Goal: Complete application form: Complete application form

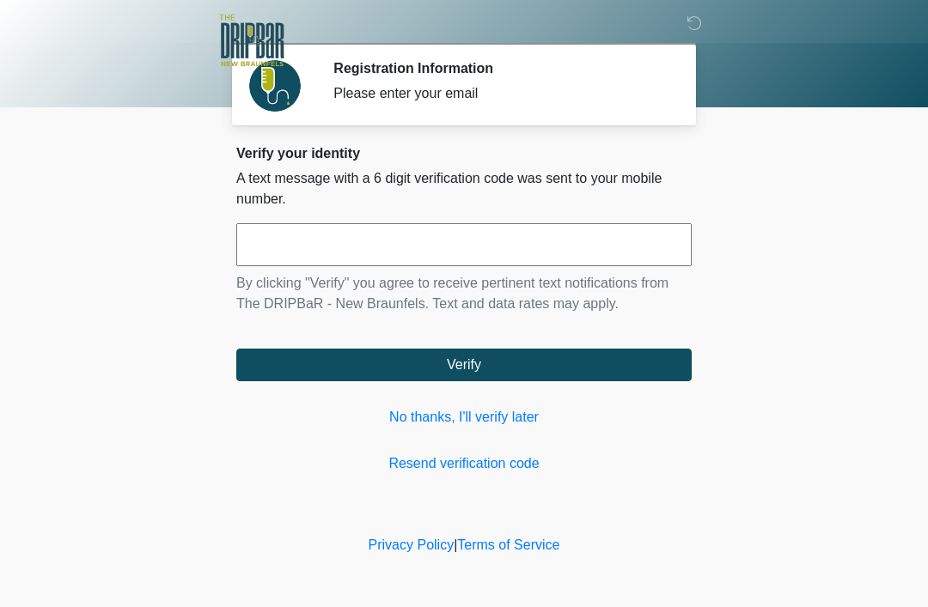
click at [496, 408] on link "No thanks, I'll verify later" at bounding box center [463, 417] width 455 height 21
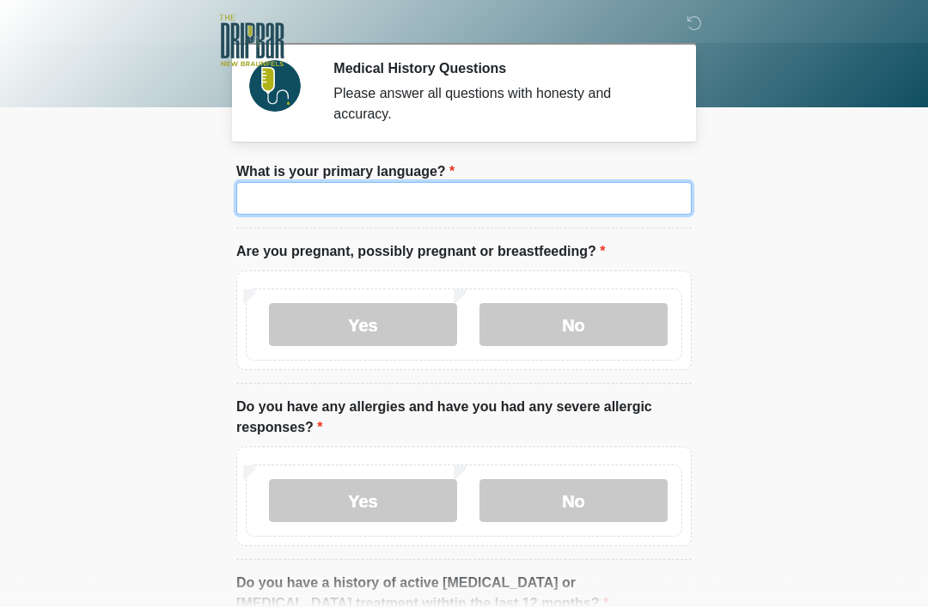
click at [577, 186] on input "What is your primary language?" at bounding box center [463, 198] width 455 height 33
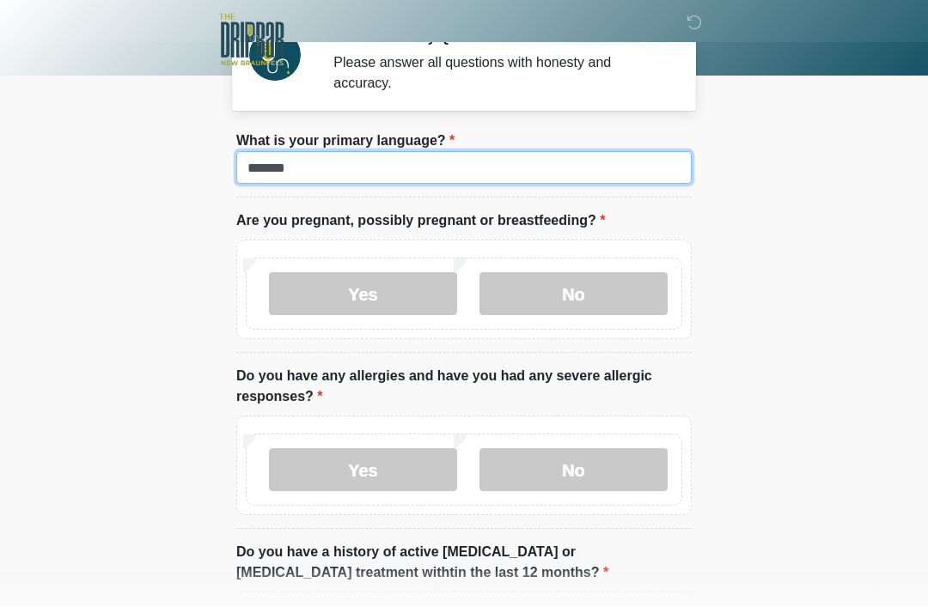
scroll to position [31, 0]
type input "*******"
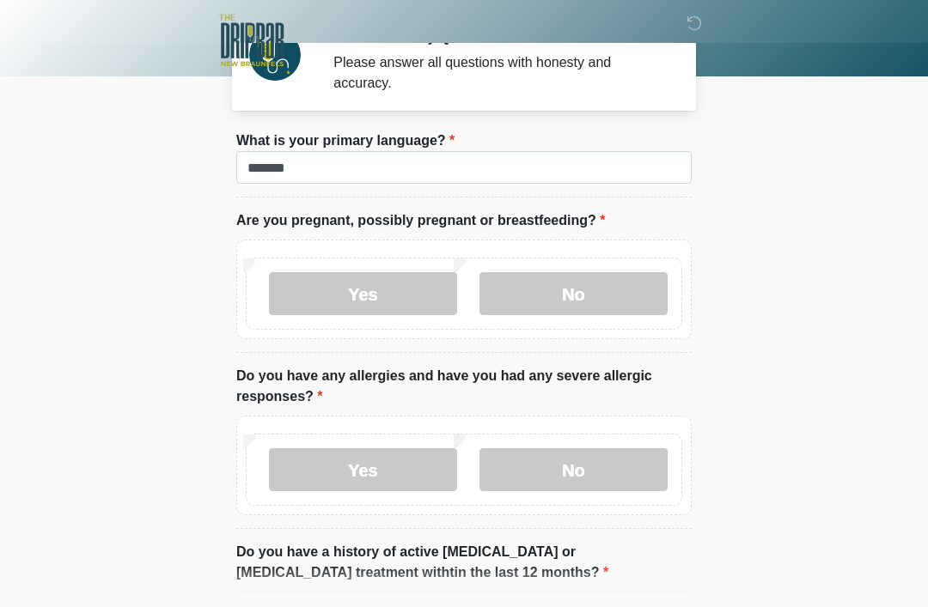
click at [618, 286] on label "No" at bounding box center [573, 293] width 188 height 43
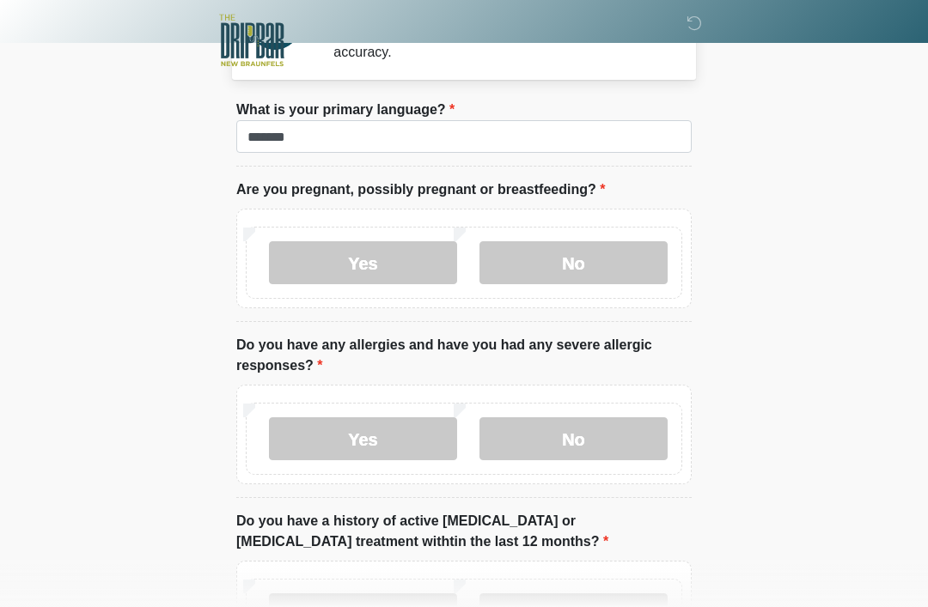
scroll to position [0, 0]
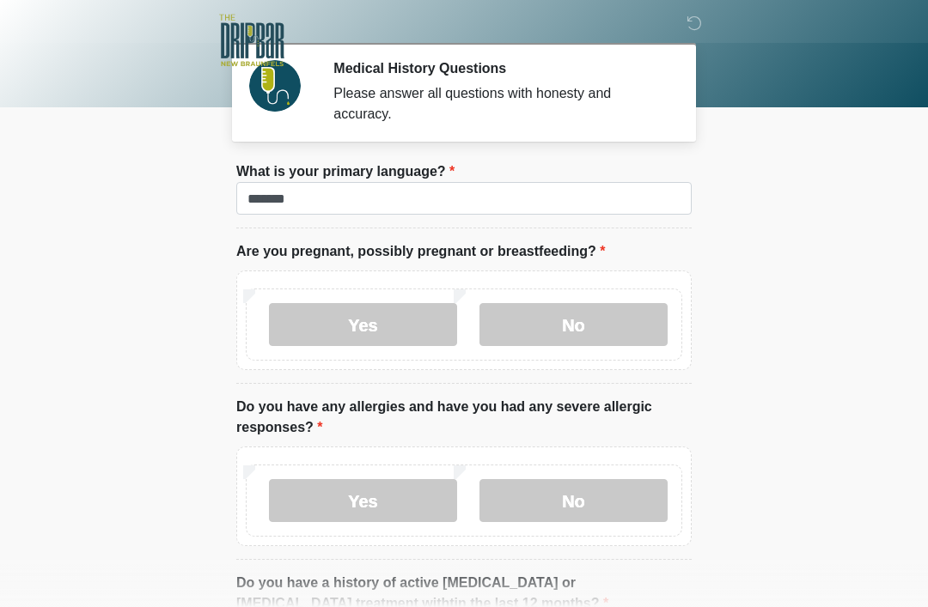
click at [563, 345] on label "No" at bounding box center [573, 324] width 188 height 43
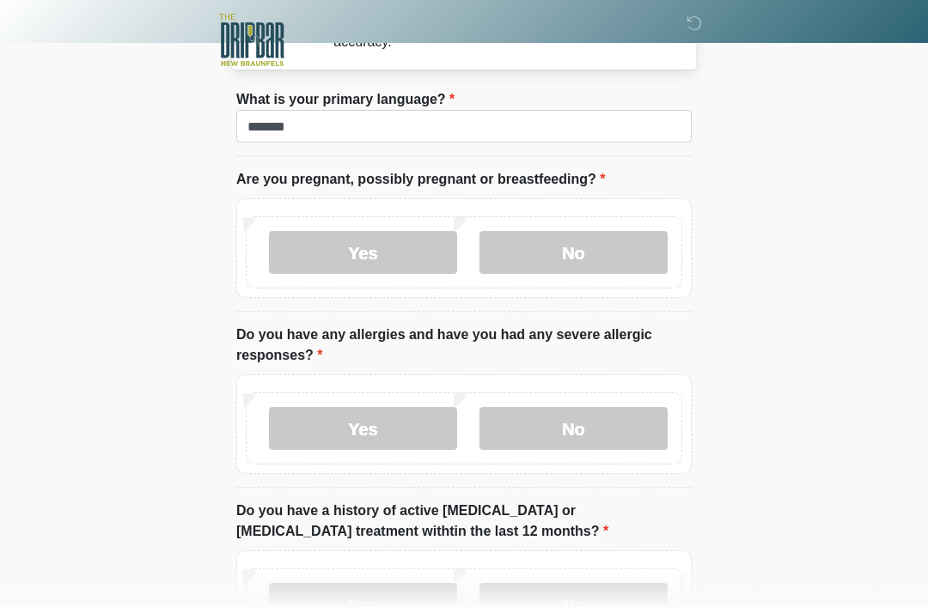
scroll to position [95, 0]
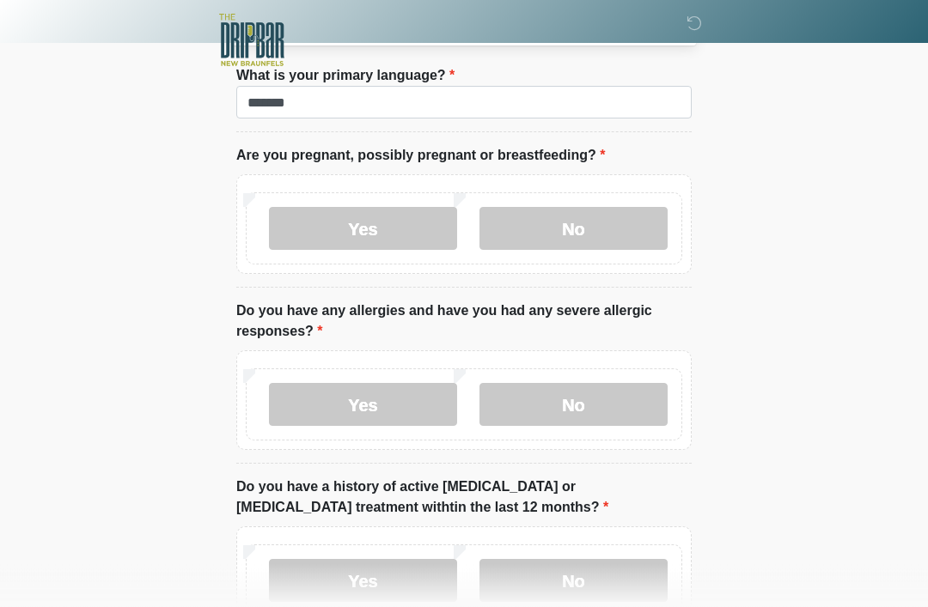
click at [573, 403] on label "No" at bounding box center [573, 405] width 188 height 43
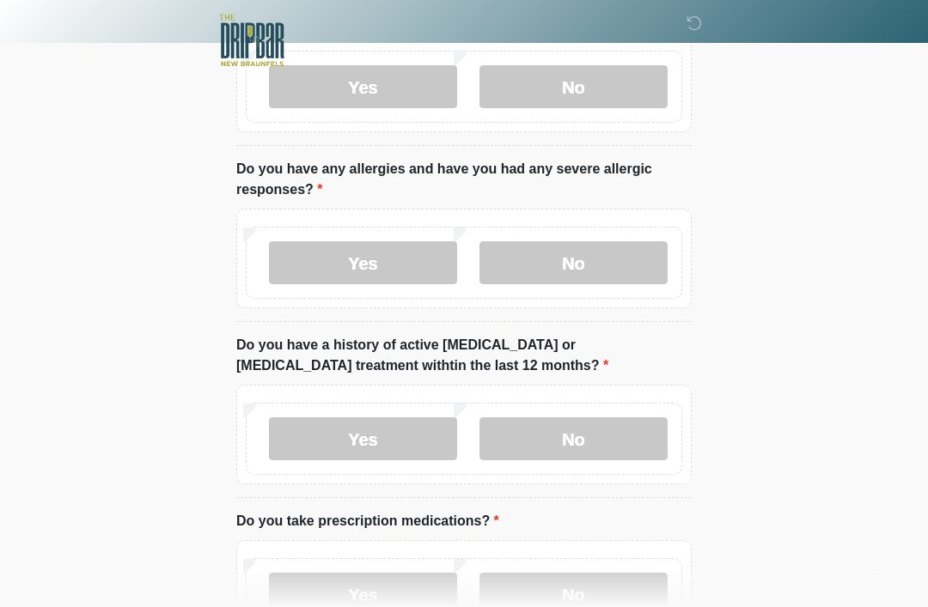
scroll to position [259, 0]
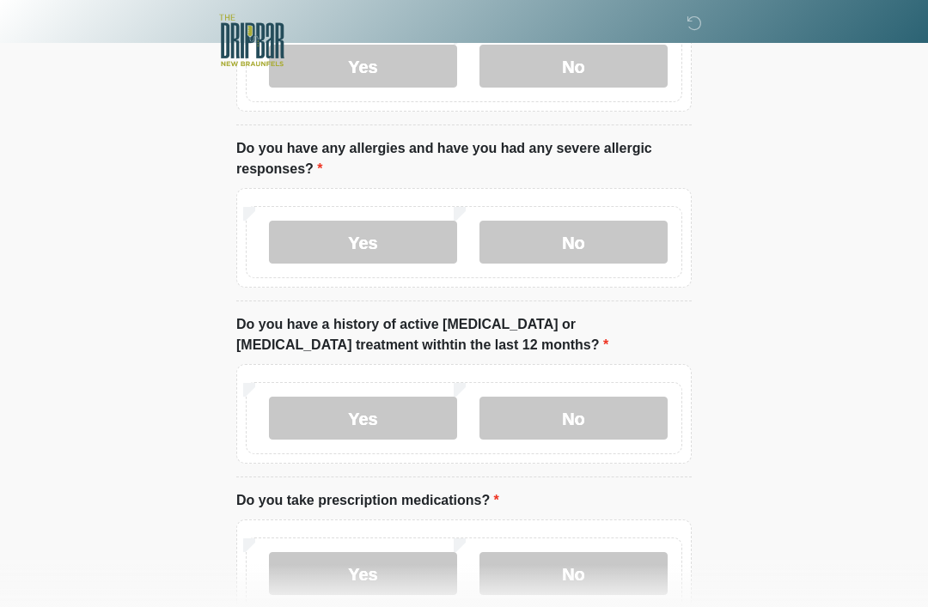
click at [577, 399] on label "No" at bounding box center [573, 418] width 188 height 43
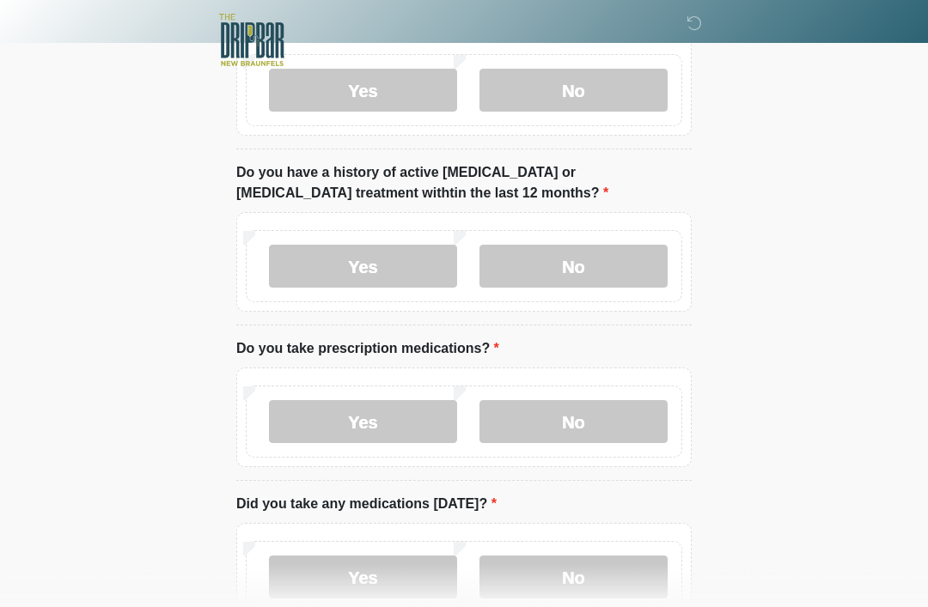
scroll to position [411, 0]
click at [380, 416] on label "Yes" at bounding box center [363, 421] width 188 height 43
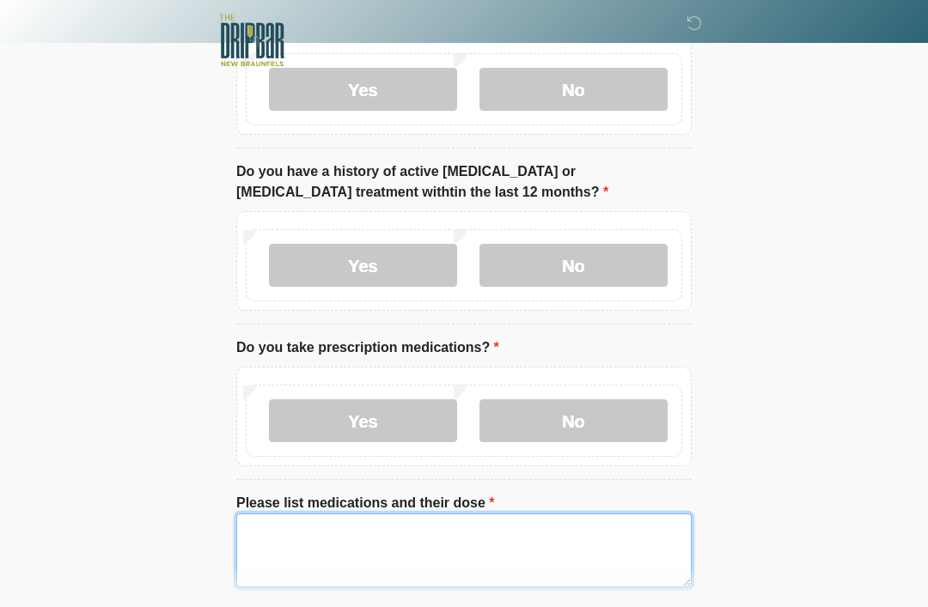
click at [275, 533] on textarea "Please list medications and their dose" at bounding box center [463, 551] width 455 height 74
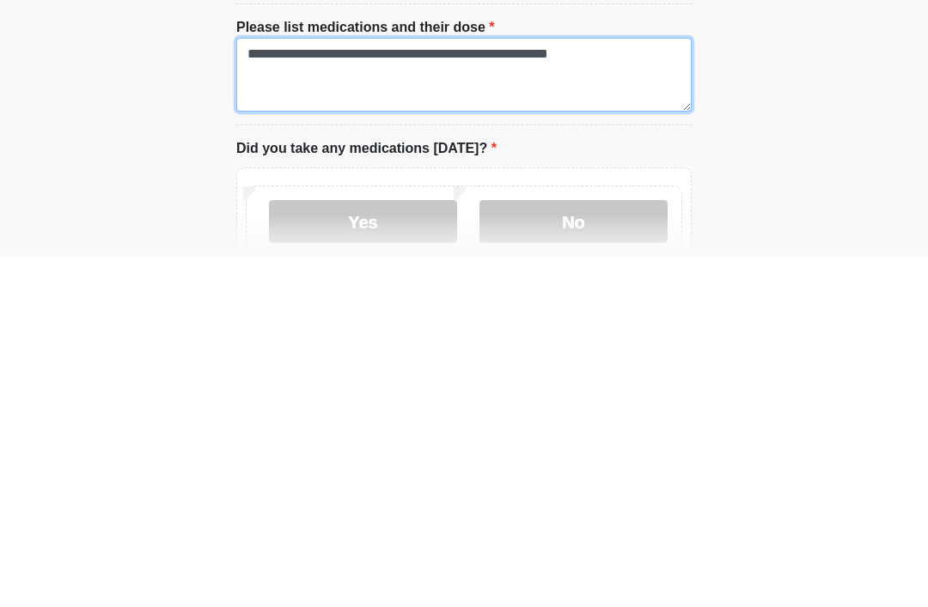
scroll to position [565, 0]
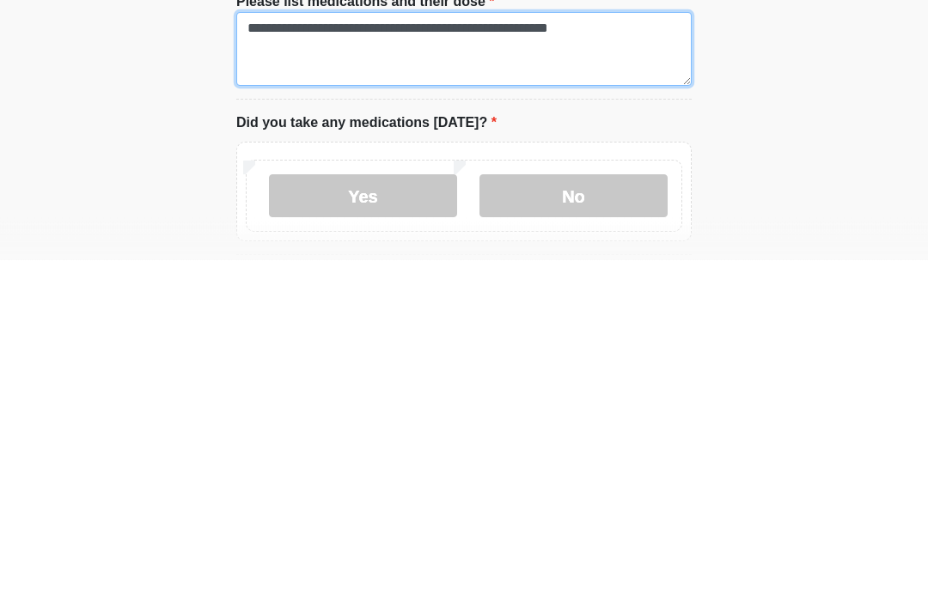
type textarea "**********"
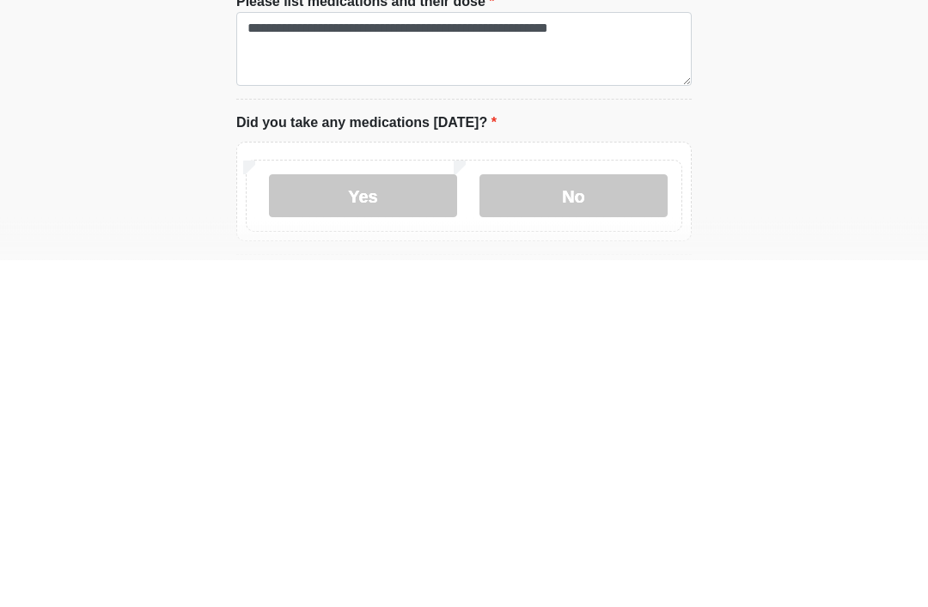
click at [350, 522] on label "Yes" at bounding box center [363, 543] width 188 height 43
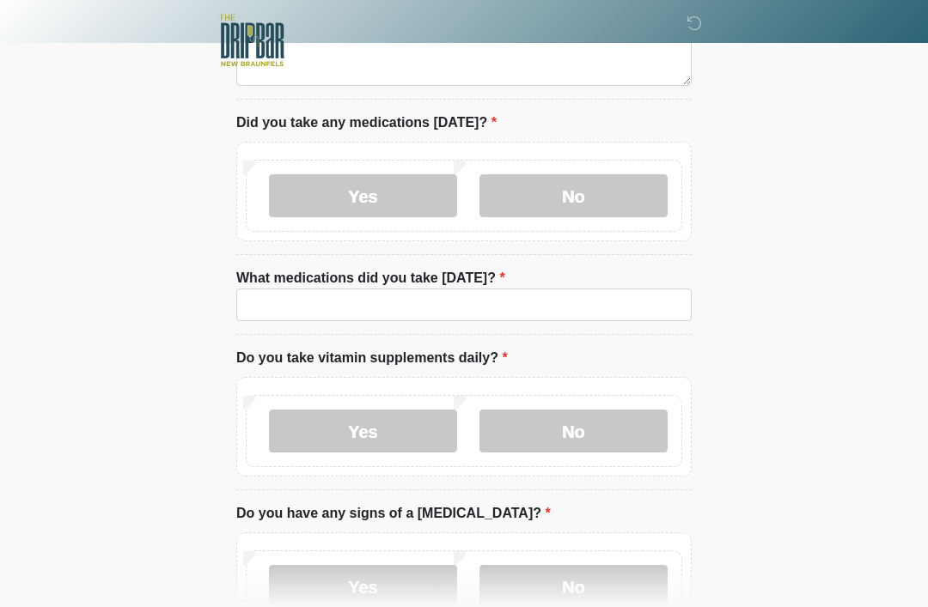
click at [387, 424] on label "Yes" at bounding box center [363, 431] width 188 height 43
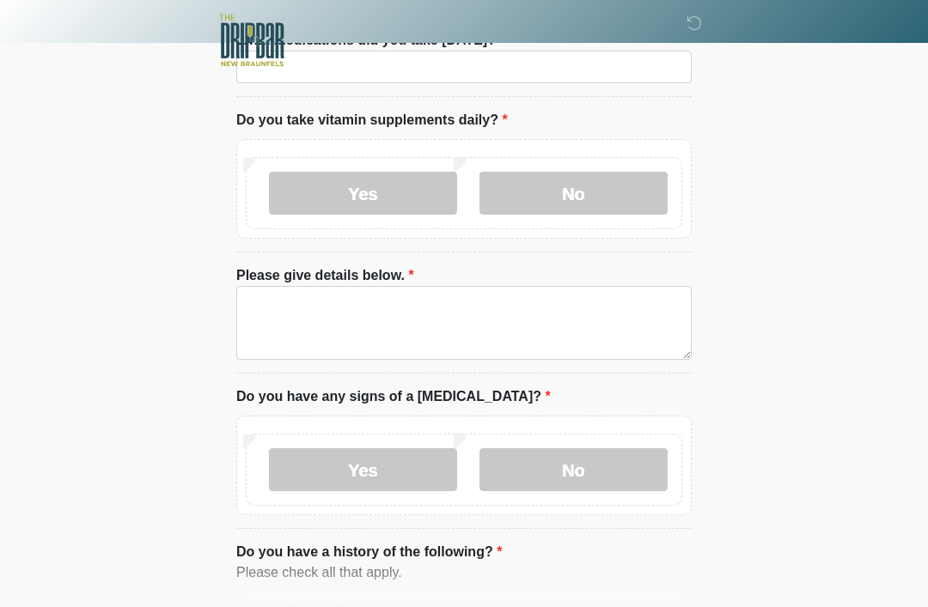
scroll to position [1152, 0]
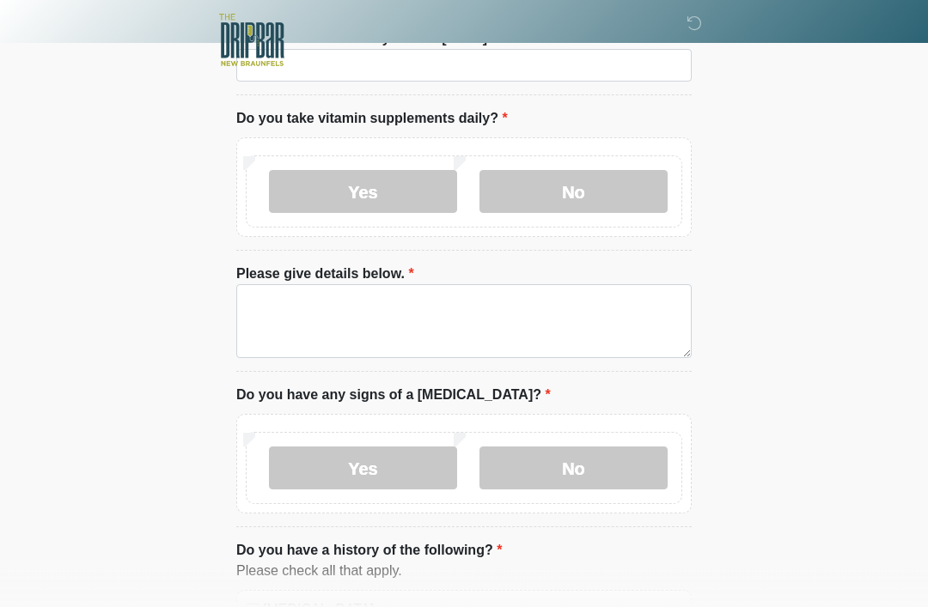
click at [589, 466] on label "No" at bounding box center [573, 469] width 188 height 43
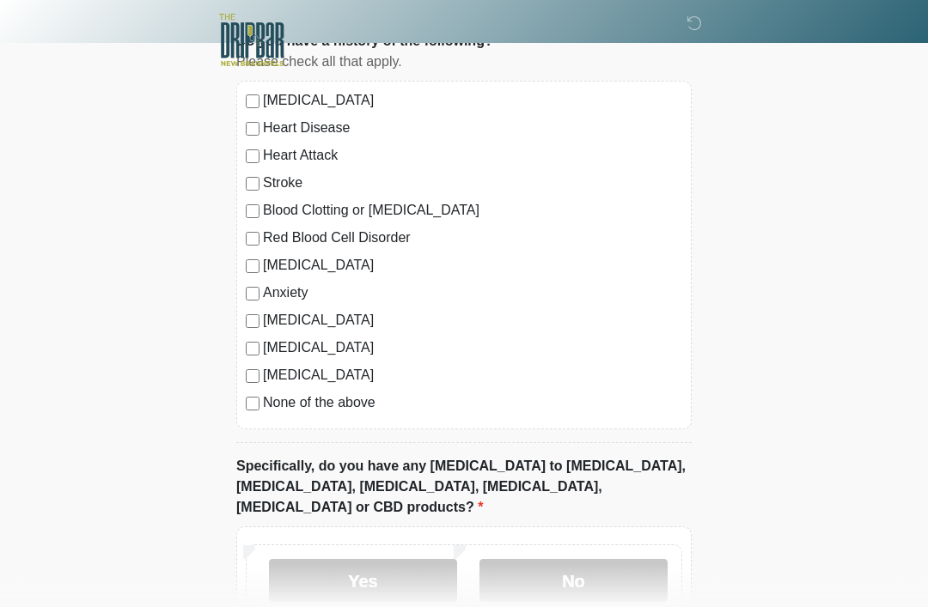
scroll to position [1753, 0]
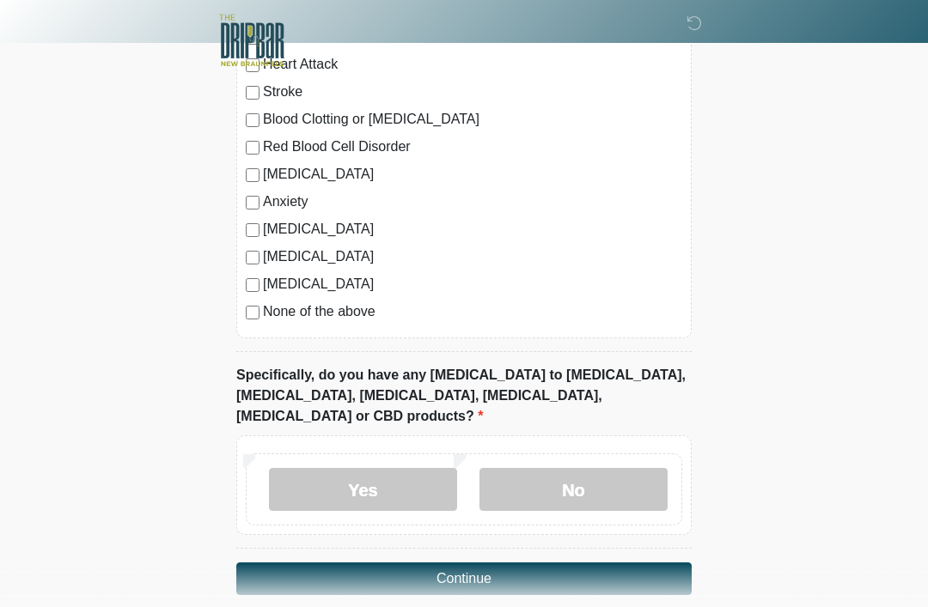
click at [586, 477] on label "No" at bounding box center [573, 489] width 188 height 43
click at [503, 563] on button "Continue" at bounding box center [463, 579] width 455 height 33
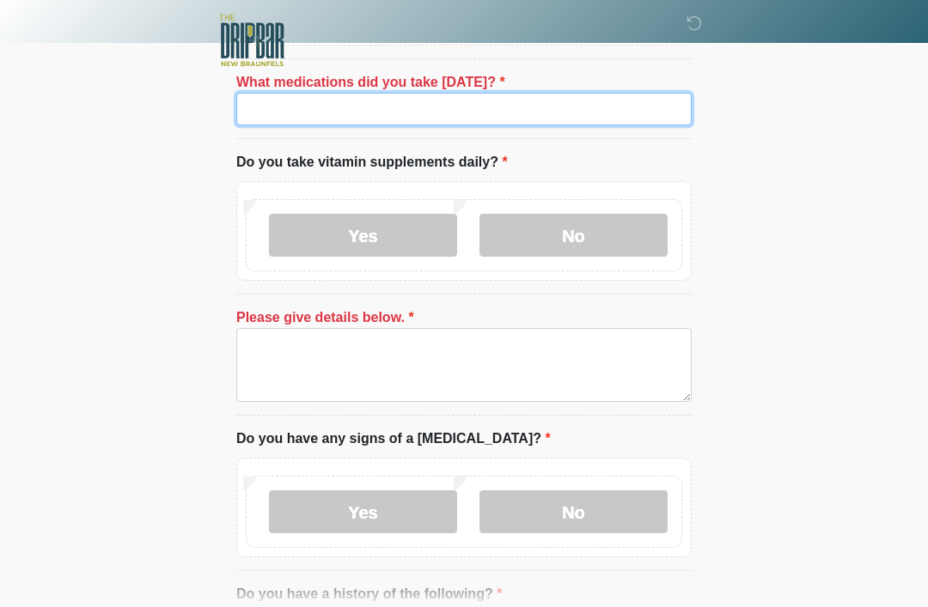
click at [283, 100] on input "What medications did you take [DATE]?" at bounding box center [463, 109] width 455 height 33
type input "*******"
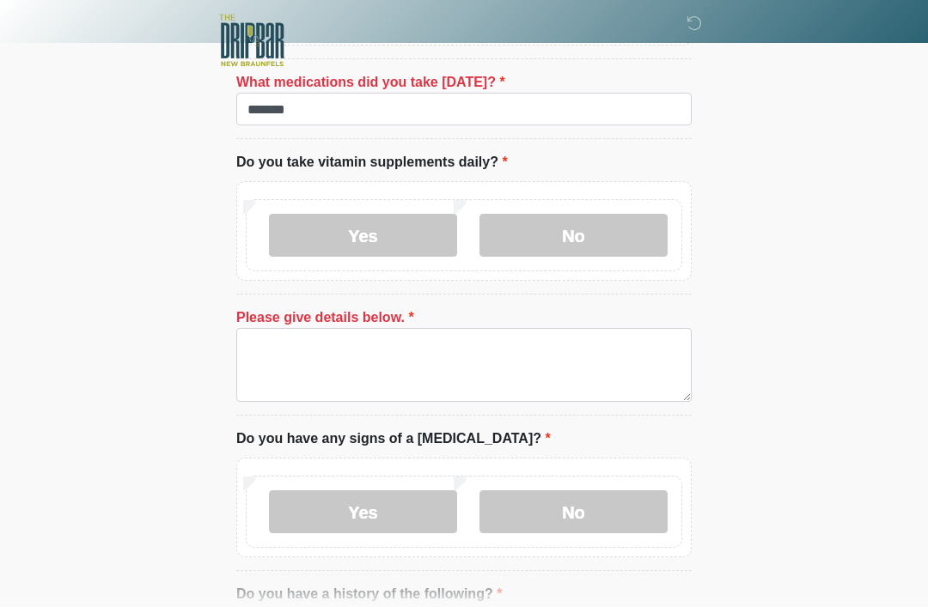
click at [369, 240] on label "Yes" at bounding box center [363, 235] width 188 height 43
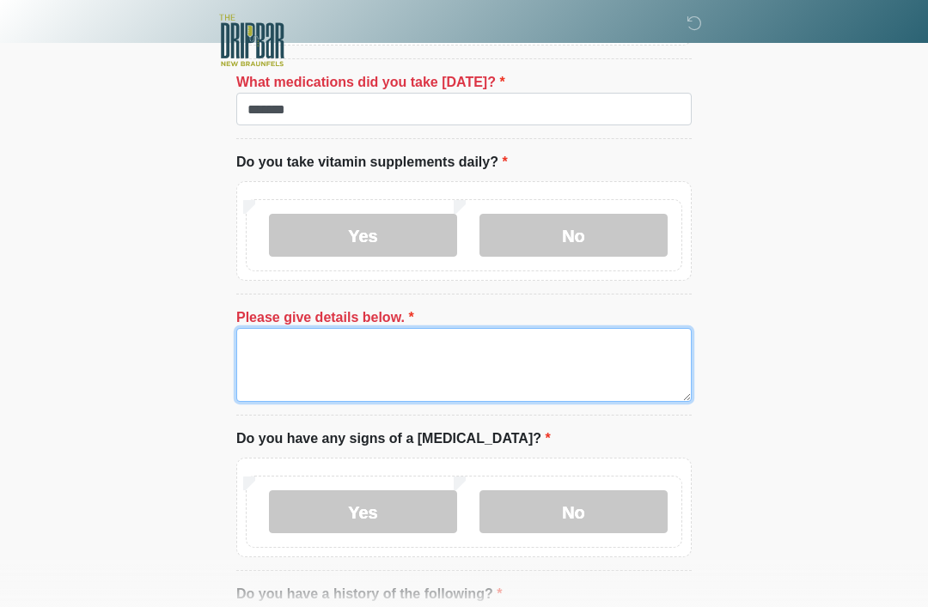
click at [291, 363] on textarea "Please give details below." at bounding box center [463, 365] width 455 height 74
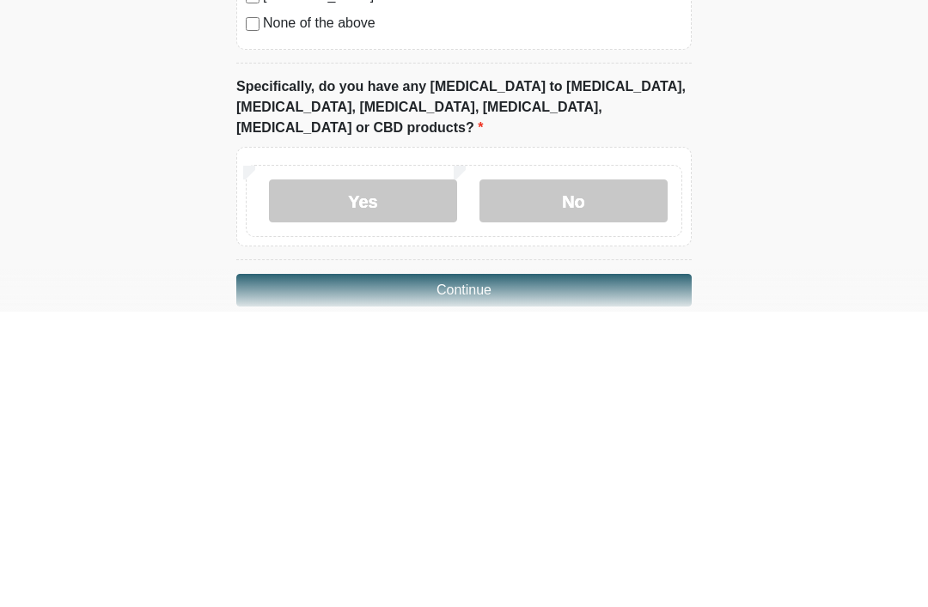
scroll to position [1808, 0]
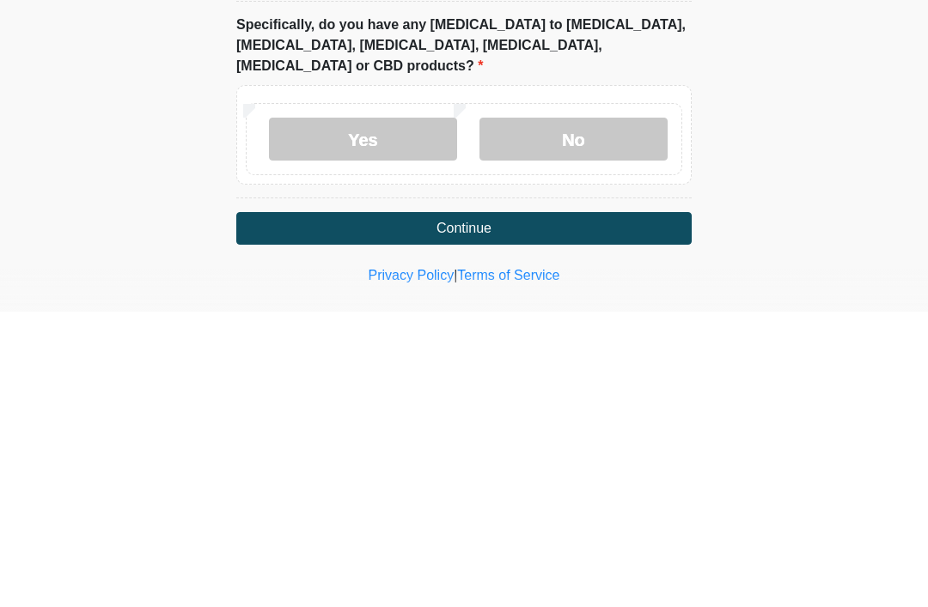
type textarea "**********"
click at [493, 508] on button "Continue" at bounding box center [463, 524] width 455 height 33
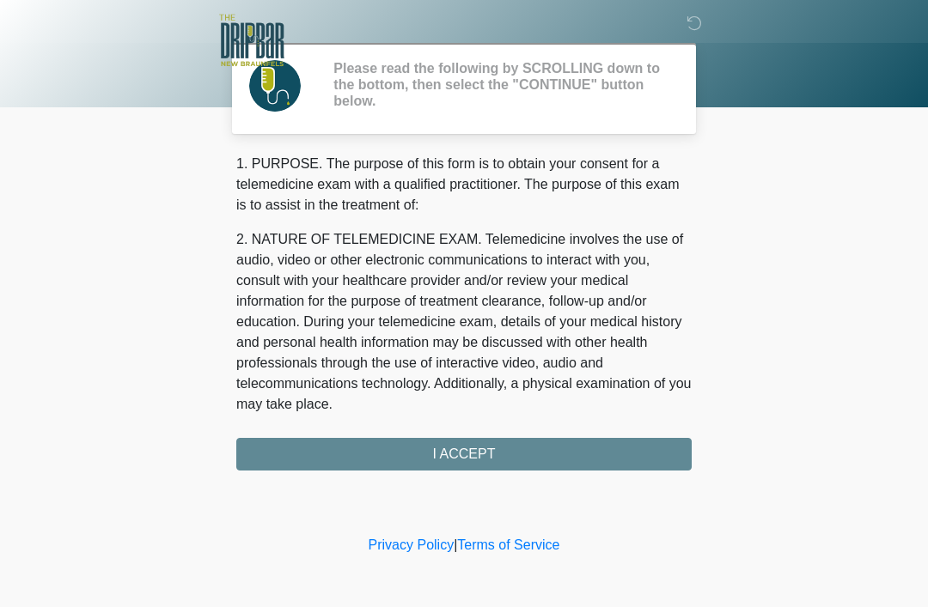
scroll to position [0, 0]
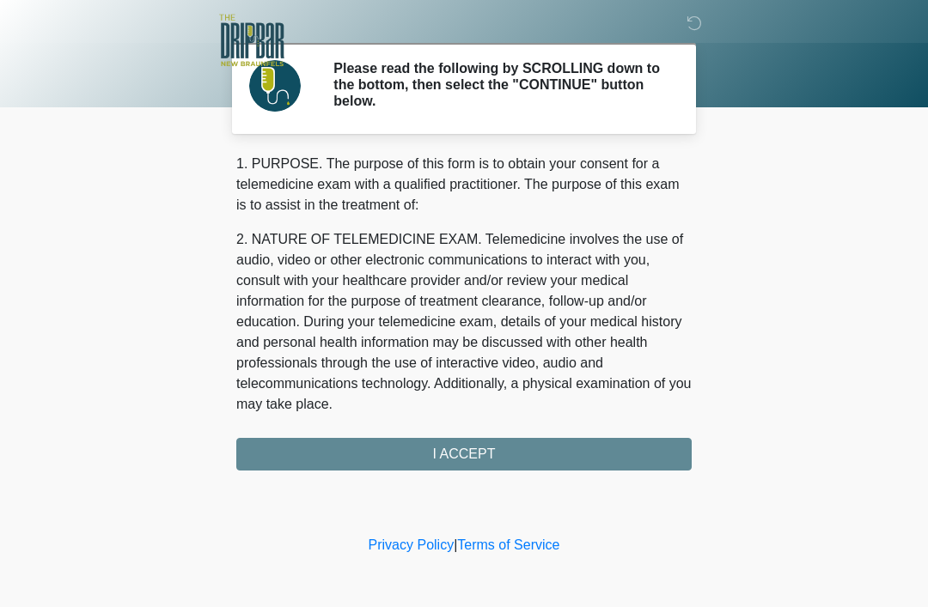
click at [492, 451] on div "1. PURPOSE. The purpose of this form is to obtain your consent for a telemedici…" at bounding box center [463, 312] width 455 height 317
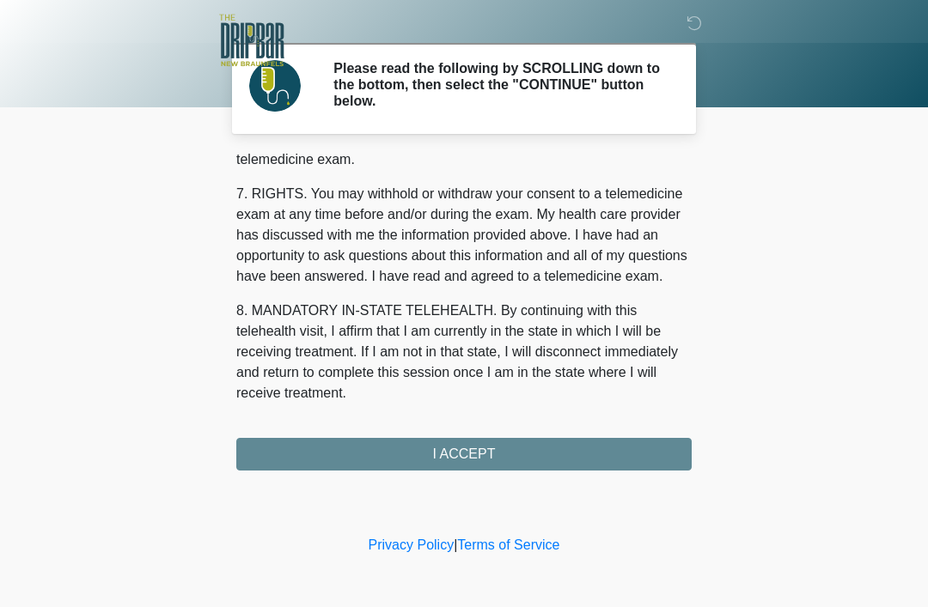
scroll to position [753, 0]
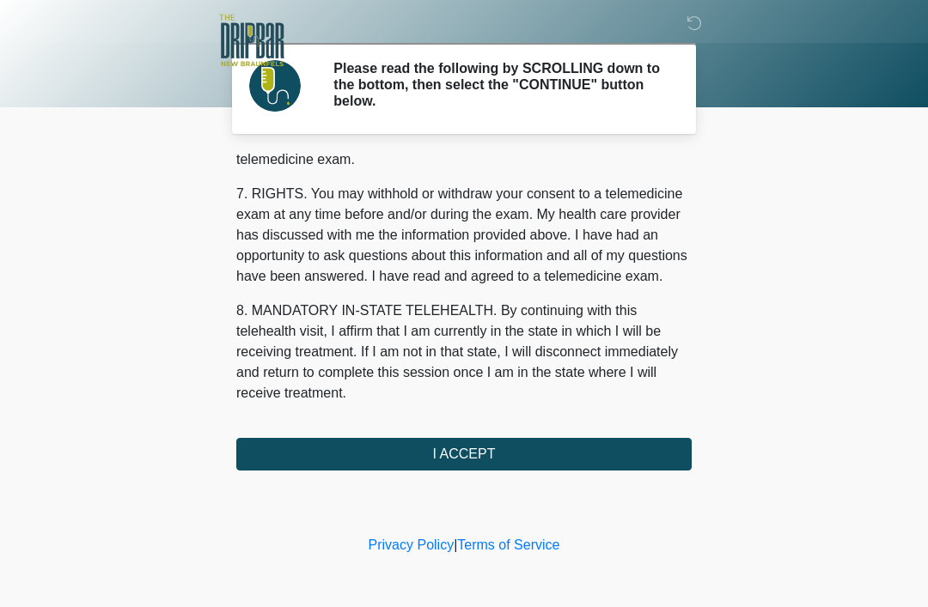
click at [482, 455] on button "I ACCEPT" at bounding box center [463, 454] width 455 height 33
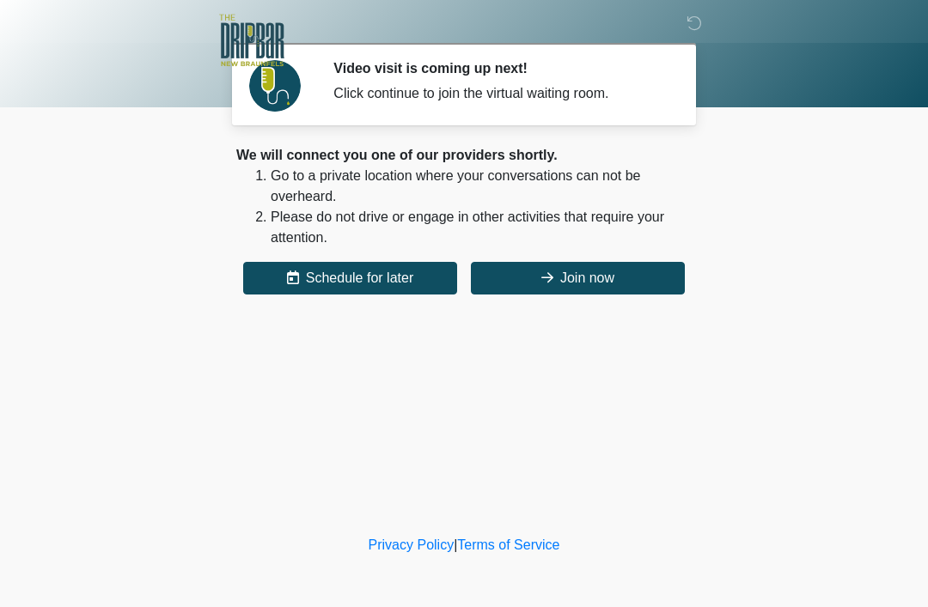
click at [532, 270] on button "Join now" at bounding box center [578, 278] width 214 height 33
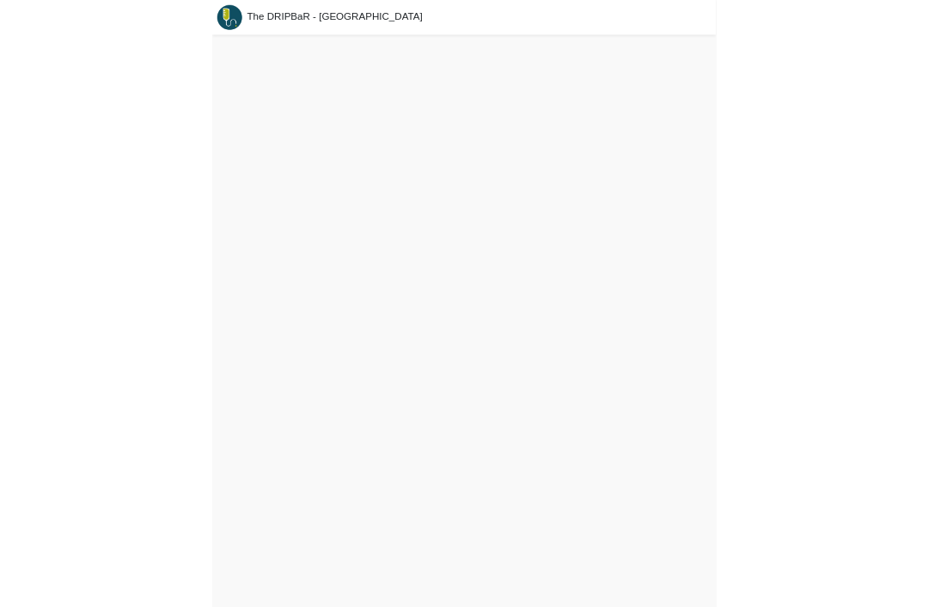
scroll to position [5, 0]
